Goal: Task Accomplishment & Management: Use online tool/utility

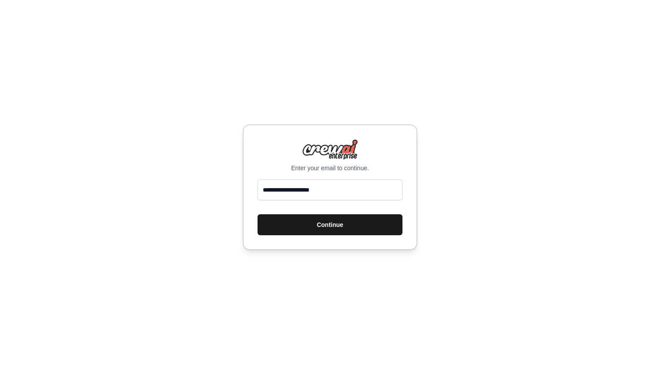
type input "**********"
click at [283, 228] on button "Continue" at bounding box center [329, 224] width 145 height 21
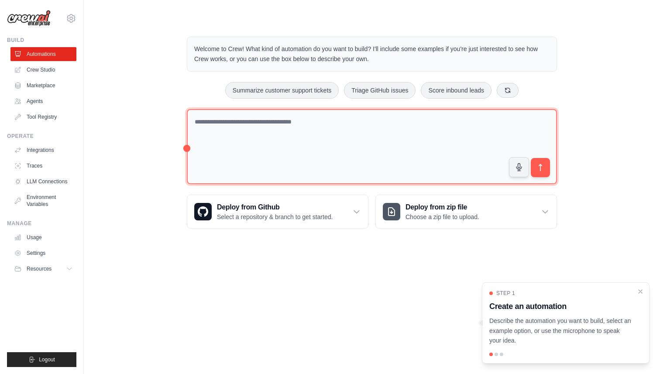
click at [266, 117] on textarea at bounding box center [372, 147] width 370 height 76
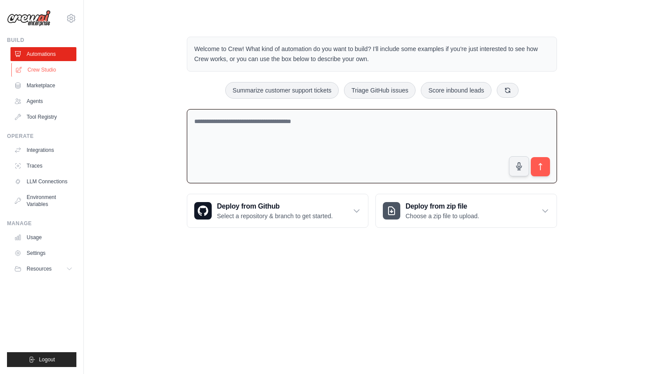
click at [43, 75] on link "Crew Studio" at bounding box center [44, 70] width 66 height 14
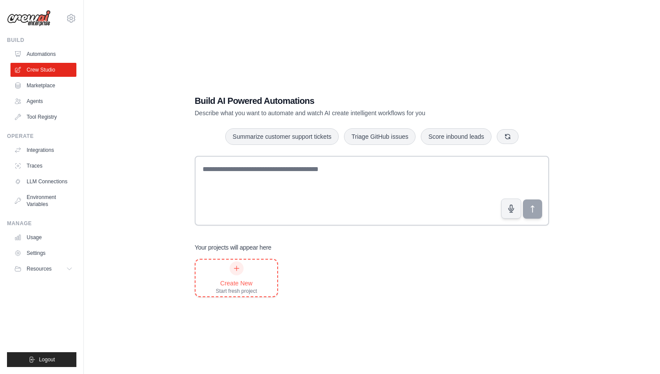
click at [233, 280] on div "Create New" at bounding box center [236, 283] width 41 height 9
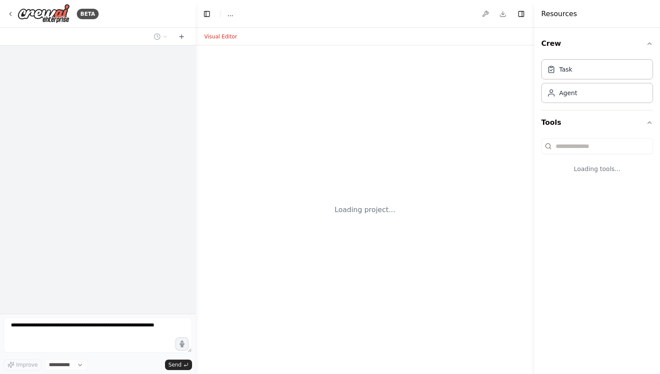
select select "****"
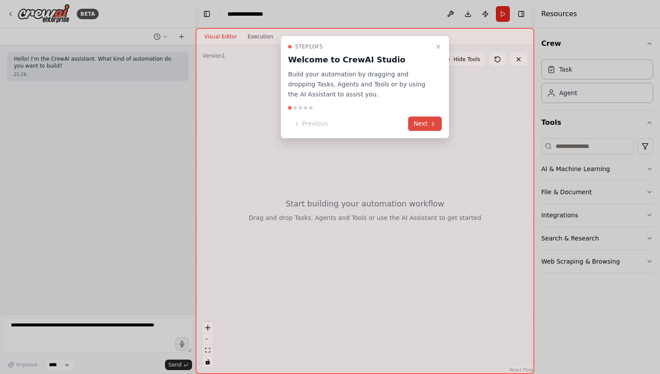
click at [417, 128] on button "Next" at bounding box center [425, 124] width 34 height 14
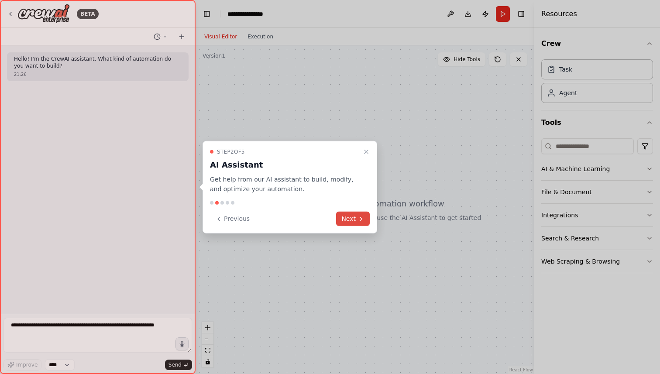
click at [360, 222] on button "Next" at bounding box center [353, 219] width 34 height 14
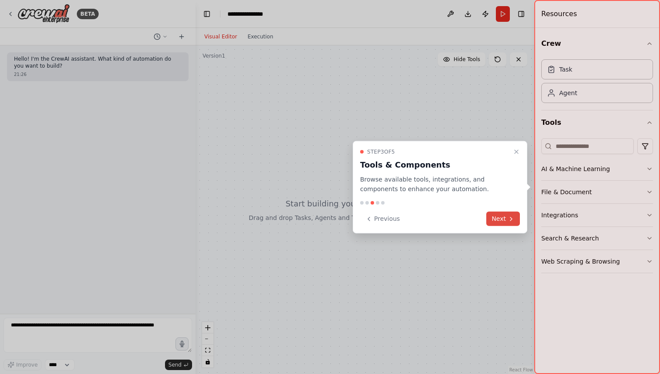
click at [506, 220] on button "Next" at bounding box center [503, 219] width 34 height 14
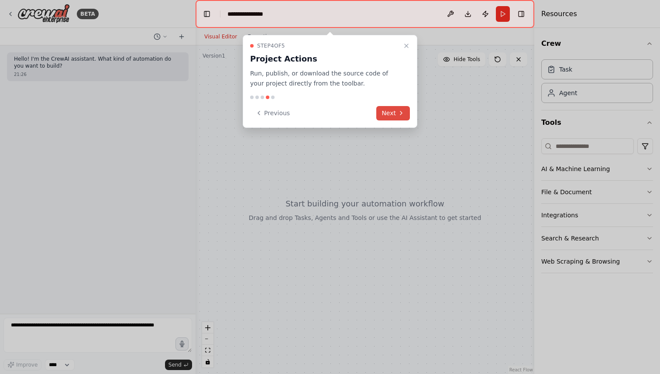
click at [401, 113] on icon at bounding box center [401, 112] width 2 height 3
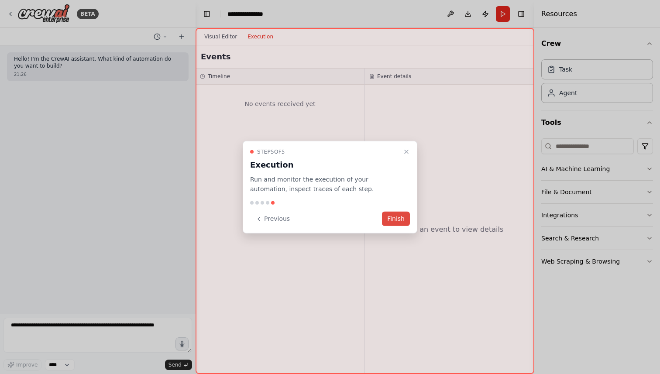
click at [404, 220] on button "Finish" at bounding box center [396, 219] width 28 height 14
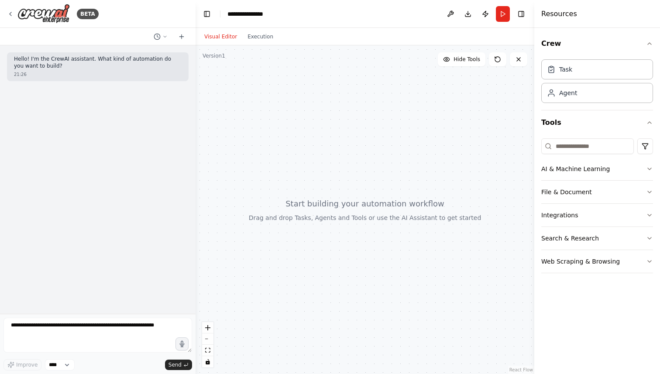
click at [219, 105] on div at bounding box center [365, 209] width 339 height 329
click at [91, 101] on div "Hello! I'm the CrewAI assistant. What kind of automation do you want to build? …" at bounding box center [98, 179] width 196 height 268
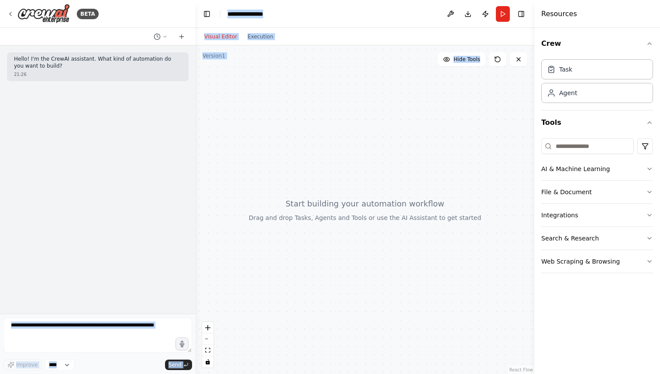
drag, startPoint x: 77, startPoint y: 79, endPoint x: 254, endPoint y: 127, distance: 183.0
click at [254, 127] on div "**********" at bounding box center [330, 187] width 660 height 374
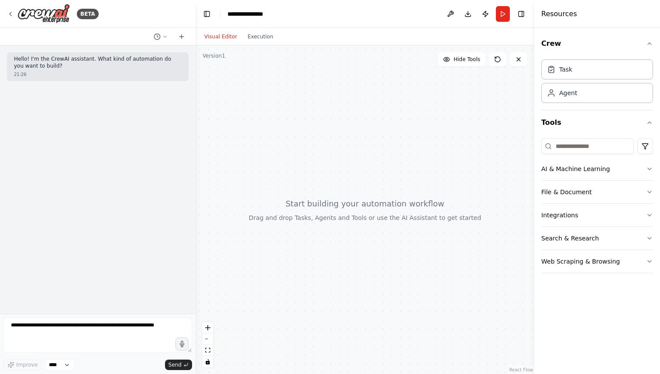
click at [131, 62] on p "Hello! I'm the CrewAI assistant. What kind of automation do you want to build?" at bounding box center [98, 63] width 168 height 14
click at [113, 65] on p "Hello! I'm the CrewAI assistant. What kind of automation do you want to build?" at bounding box center [98, 63] width 168 height 14
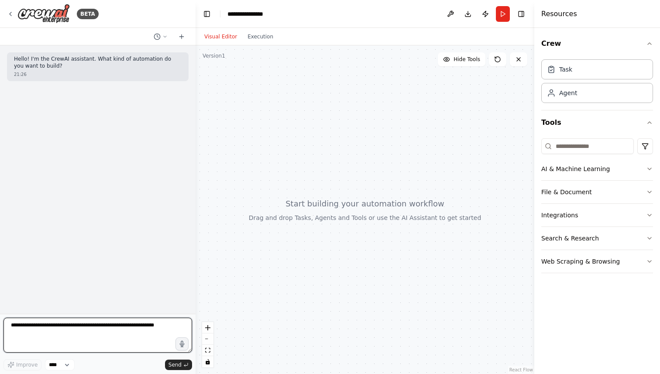
click at [85, 327] on textarea at bounding box center [97, 335] width 189 height 35
type textarea "*****"
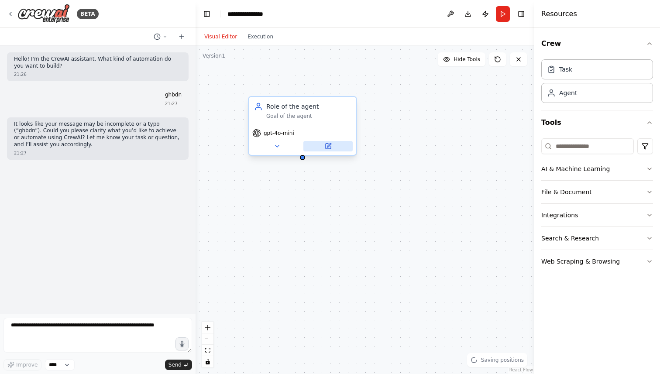
click at [326, 148] on icon at bounding box center [328, 146] width 5 height 5
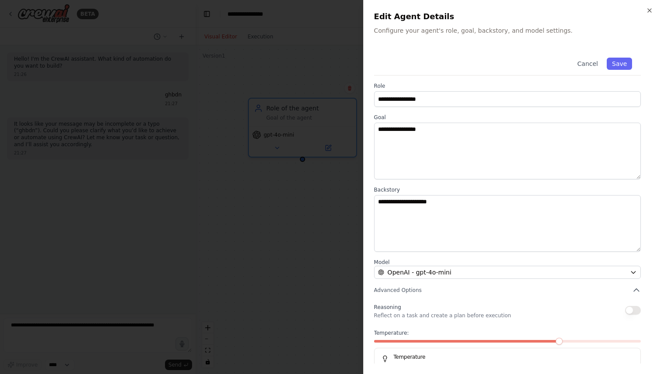
scroll to position [21, 0]
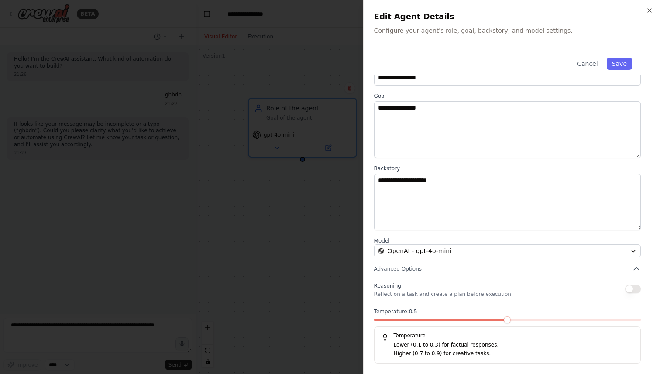
click at [504, 320] on span at bounding box center [507, 319] width 7 height 7
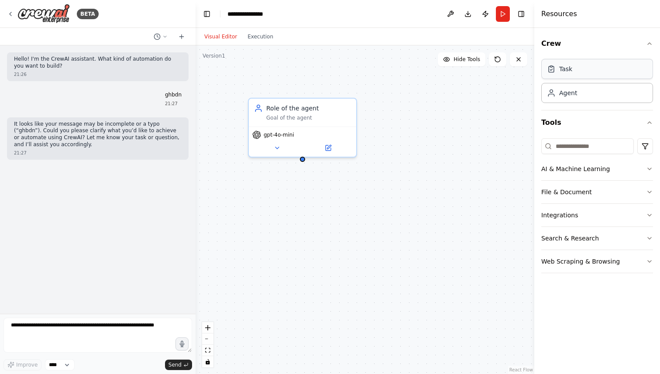
click at [585, 64] on div "Task" at bounding box center [597, 69] width 112 height 20
click at [571, 73] on div "Task" at bounding box center [565, 69] width 13 height 9
click at [275, 134] on span "gpt-4o-mini" at bounding box center [279, 133] width 31 height 7
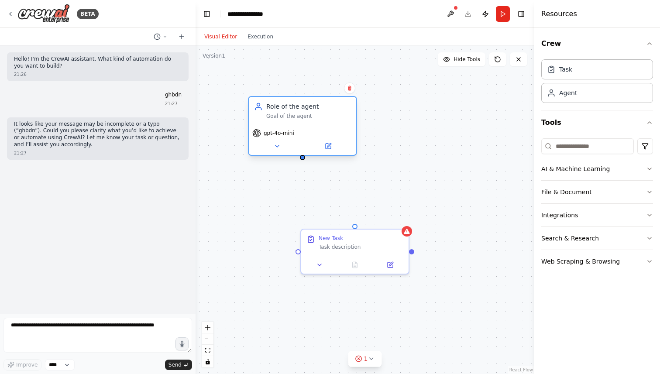
click at [277, 137] on div "gpt-4o-mini" at bounding box center [273, 133] width 42 height 9
click at [275, 145] on icon at bounding box center [276, 146] width 3 height 2
click at [275, 146] on icon at bounding box center [277, 146] width 7 height 7
click at [280, 137] on div "gpt-4o-mini" at bounding box center [273, 133] width 42 height 9
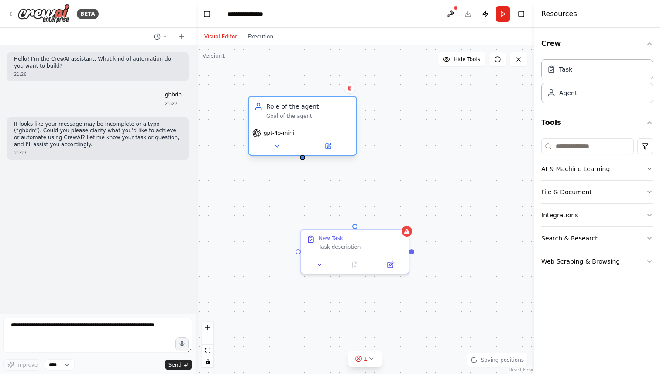
click at [280, 137] on div "gpt-4o-mini" at bounding box center [273, 133] width 42 height 9
click at [290, 147] on button at bounding box center [276, 146] width 49 height 10
click at [286, 139] on div "gpt-4o-mini" at bounding box center [302, 140] width 107 height 30
click at [273, 152] on div "gpt-4o-mini" at bounding box center [302, 140] width 107 height 30
click at [286, 142] on button at bounding box center [276, 146] width 49 height 10
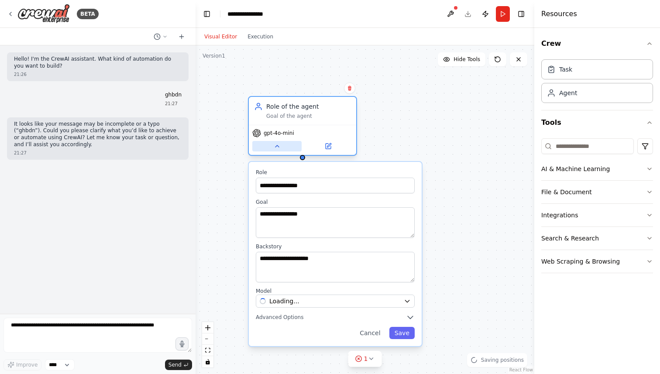
click at [286, 142] on button at bounding box center [276, 146] width 49 height 10
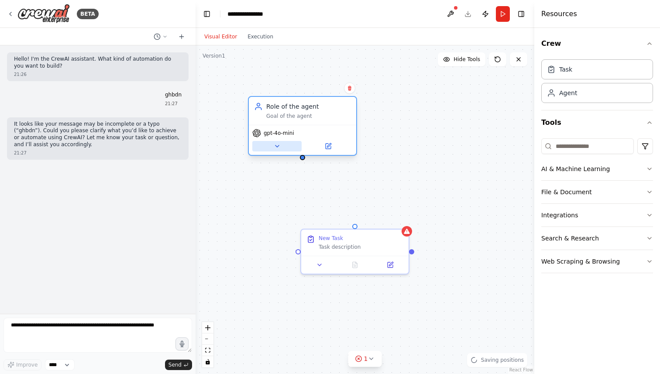
click at [286, 142] on button at bounding box center [276, 146] width 49 height 10
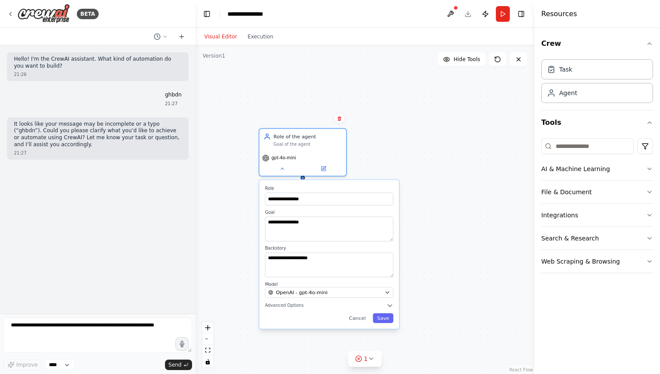
click at [345, 298] on div "**********" at bounding box center [329, 254] width 140 height 149
click at [362, 294] on div "OpenAI - gpt-4o-mini" at bounding box center [324, 292] width 113 height 7
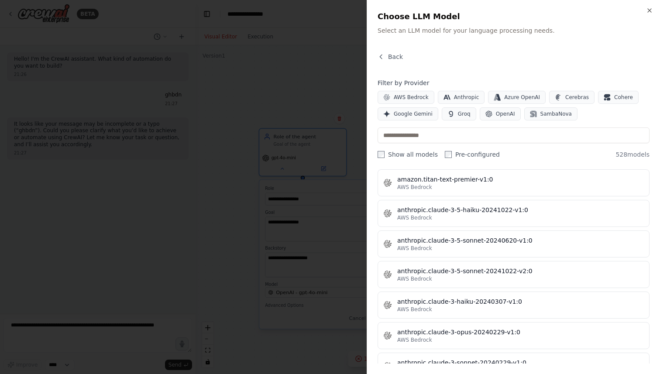
scroll to position [668, 0]
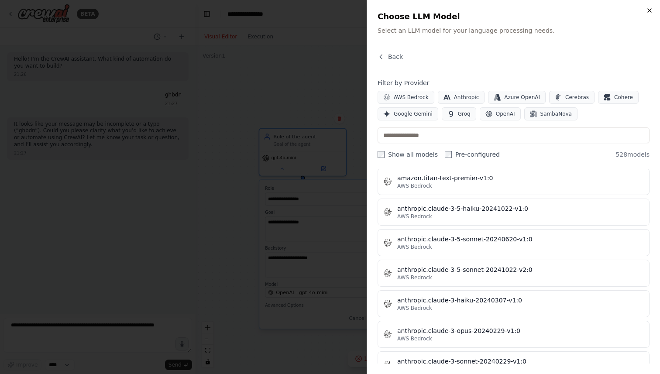
click at [649, 11] on icon "button" at bounding box center [649, 10] width 3 height 3
